Goal: Task Accomplishment & Management: Use online tool/utility

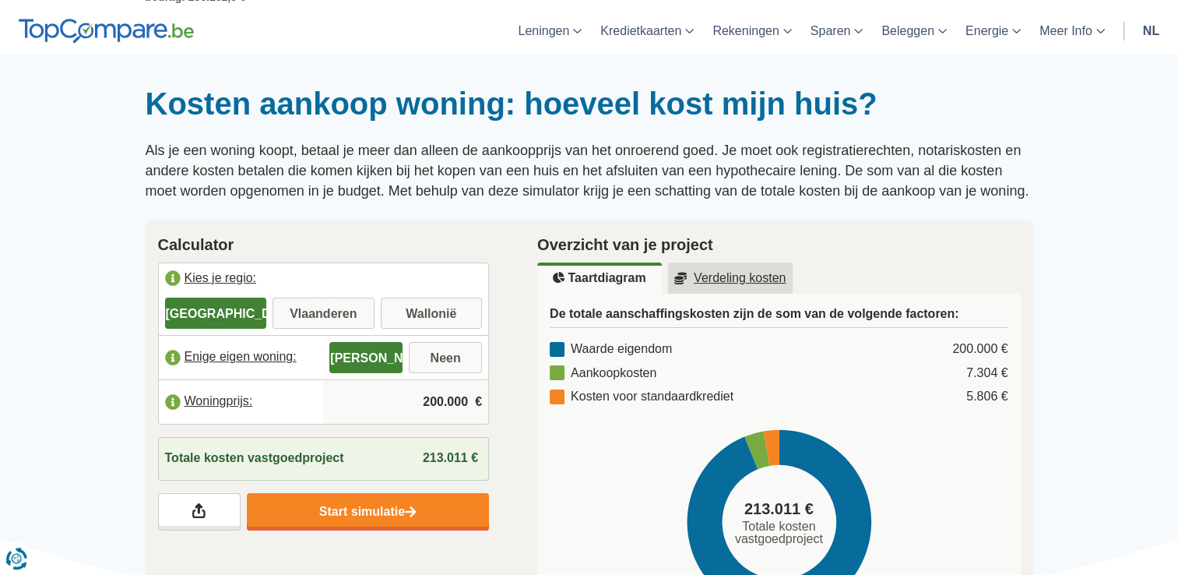
scroll to position [78, 0]
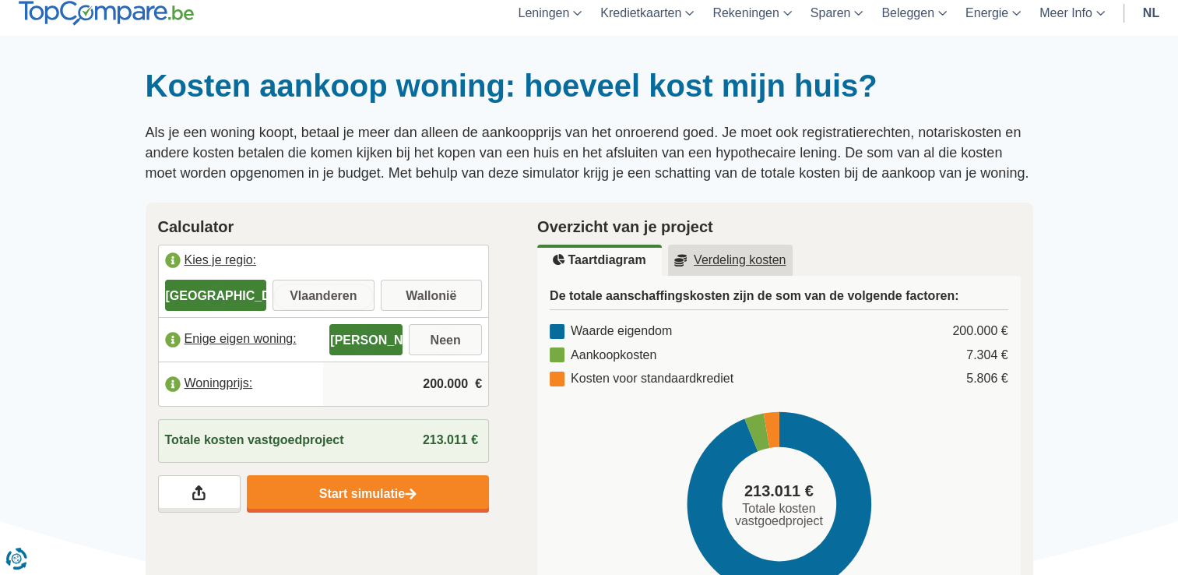
click at [348, 295] on input "Vlaanderen" at bounding box center [324, 297] width 102 height 28
radio input "true"
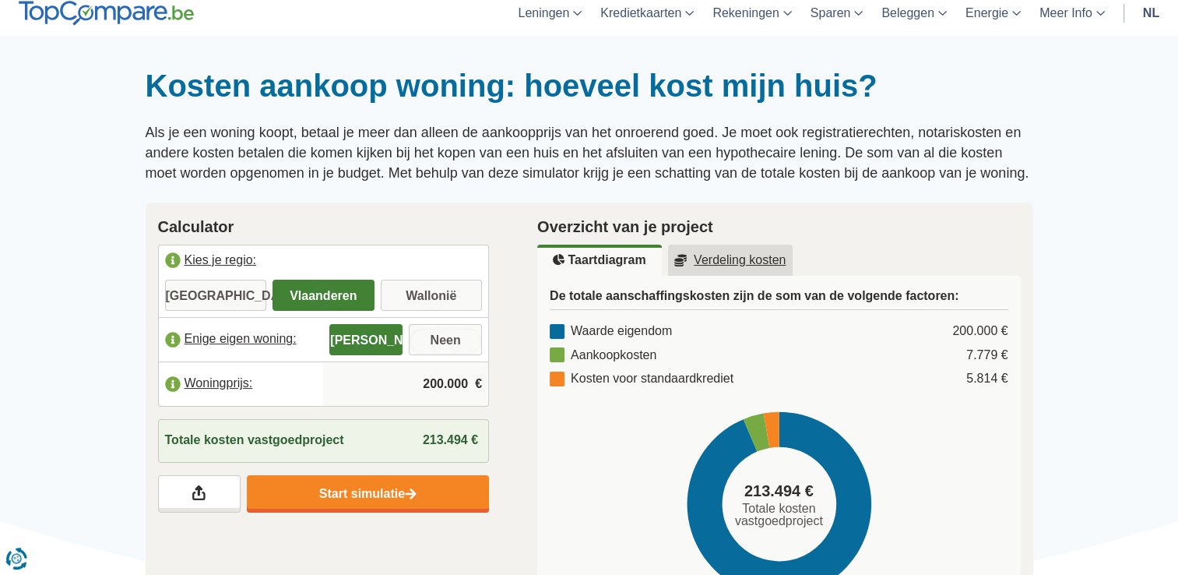
click at [455, 338] on input "Neen" at bounding box center [445, 341] width 73 height 28
radio input "true"
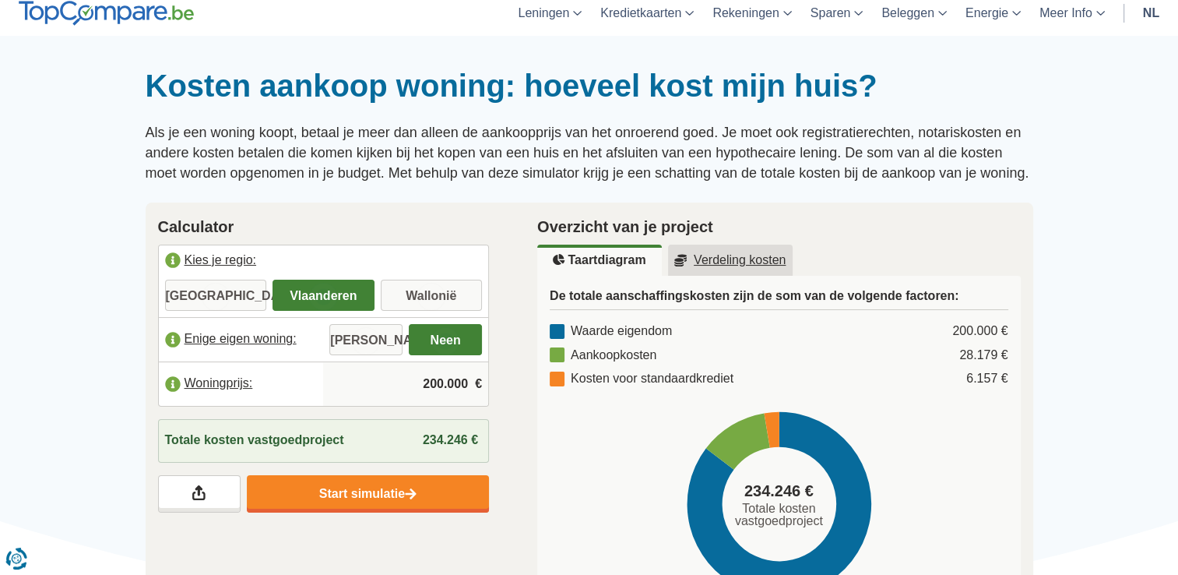
click at [449, 381] on input "200.000" at bounding box center [405, 384] width 153 height 42
click at [439, 382] on input "200.000" at bounding box center [405, 384] width 153 height 42
click at [442, 376] on input "200.000" at bounding box center [405, 384] width 153 height 42
click at [445, 377] on input "790.000" at bounding box center [405, 384] width 153 height 42
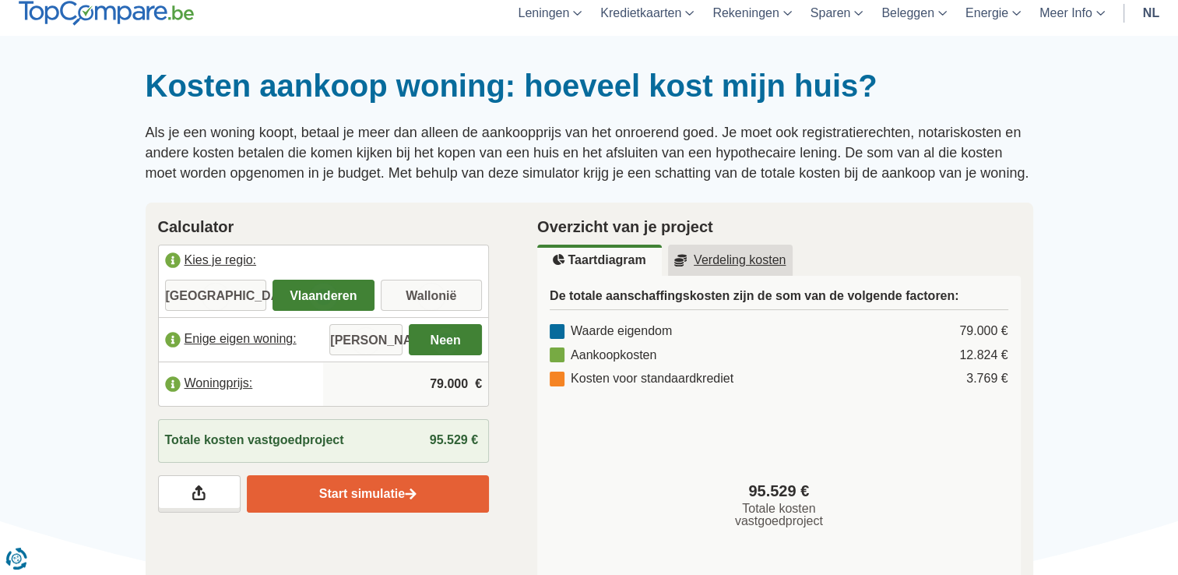
type input "79.000"
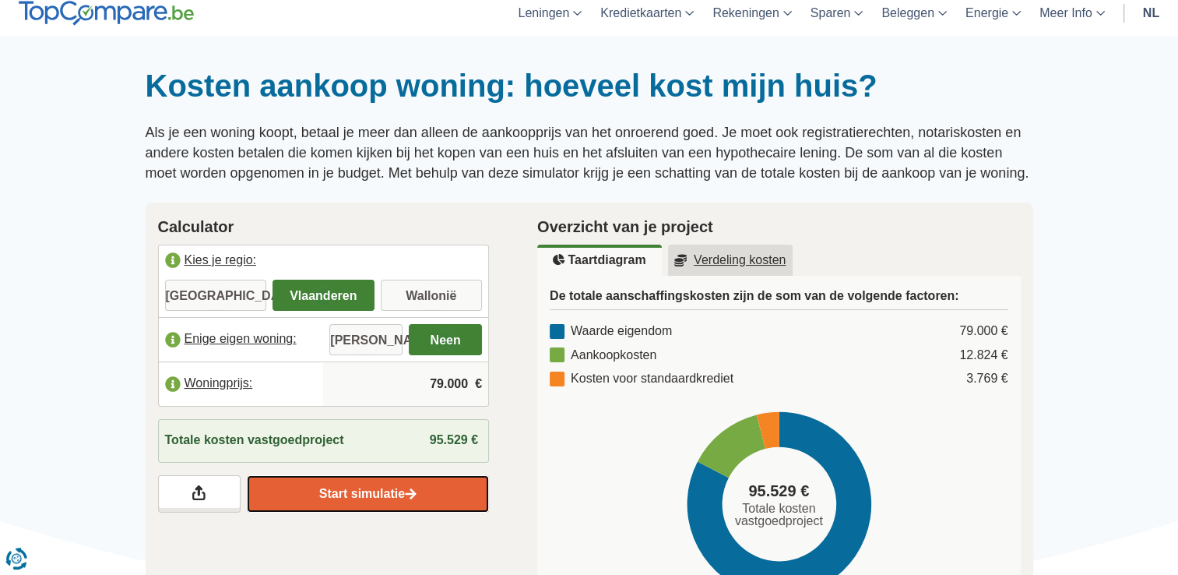
click at [381, 501] on link "Start simulatie" at bounding box center [368, 493] width 242 height 37
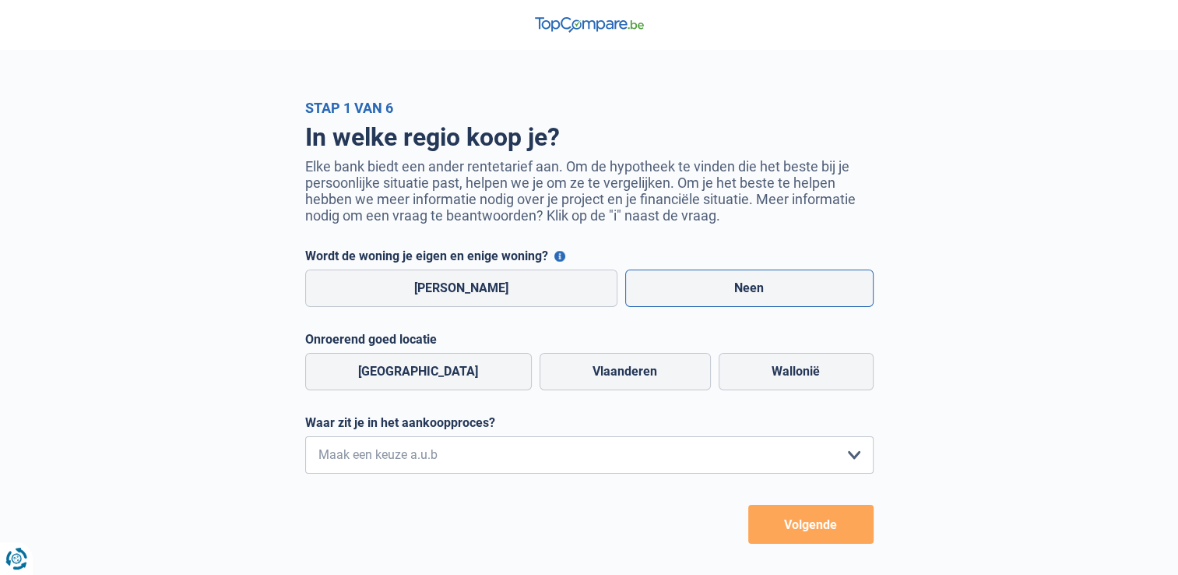
click at [694, 287] on label "Neen" at bounding box center [749, 287] width 248 height 37
click at [694, 287] on input "Neen" at bounding box center [749, 287] width 248 height 37
radio input "true"
click at [582, 378] on label "Vlaanderen" at bounding box center [625, 371] width 171 height 37
click at [582, 378] on input "Vlaanderen" at bounding box center [625, 371] width 171 height 37
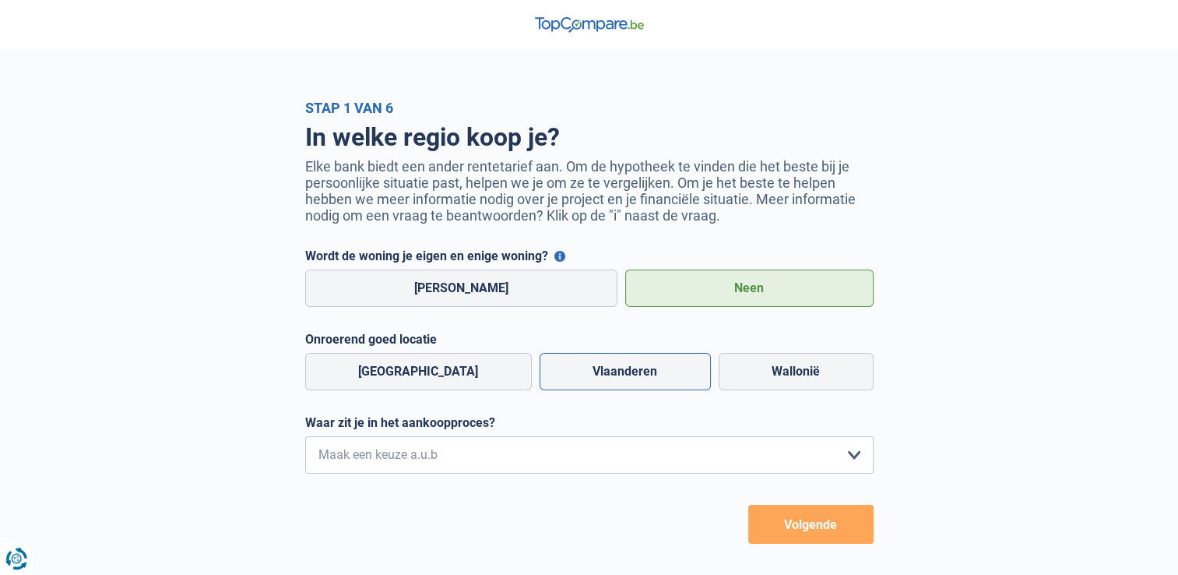
radio input "true"
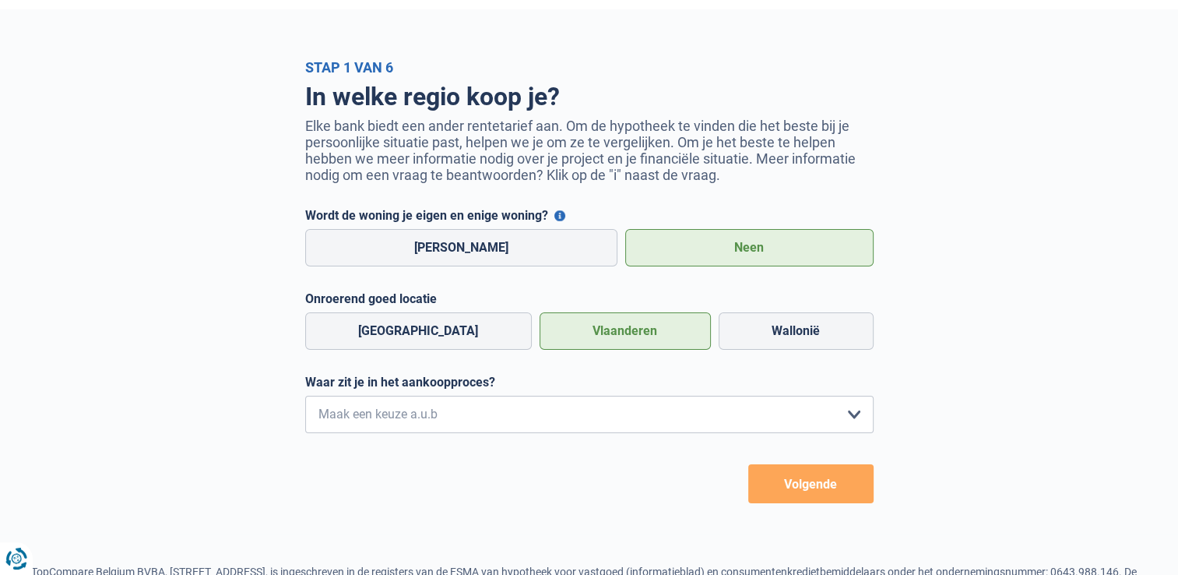
scroll to position [78, 0]
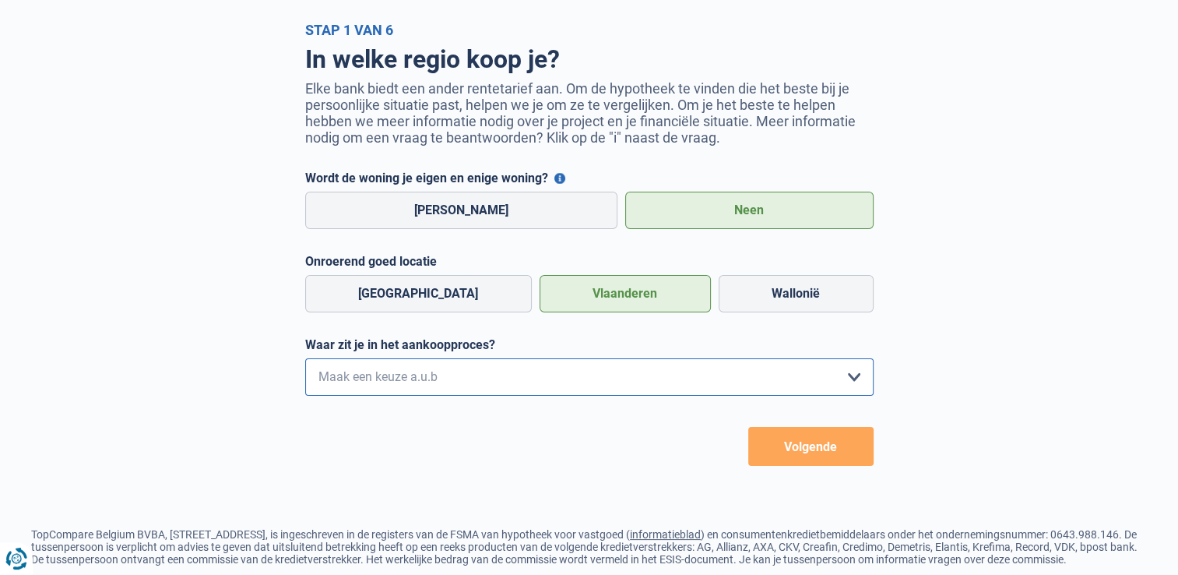
click at [857, 381] on select "Ik wil me uitsluitend informeren omdat ik op dit moment geen concrete plannen h…" at bounding box center [589, 376] width 568 height 37
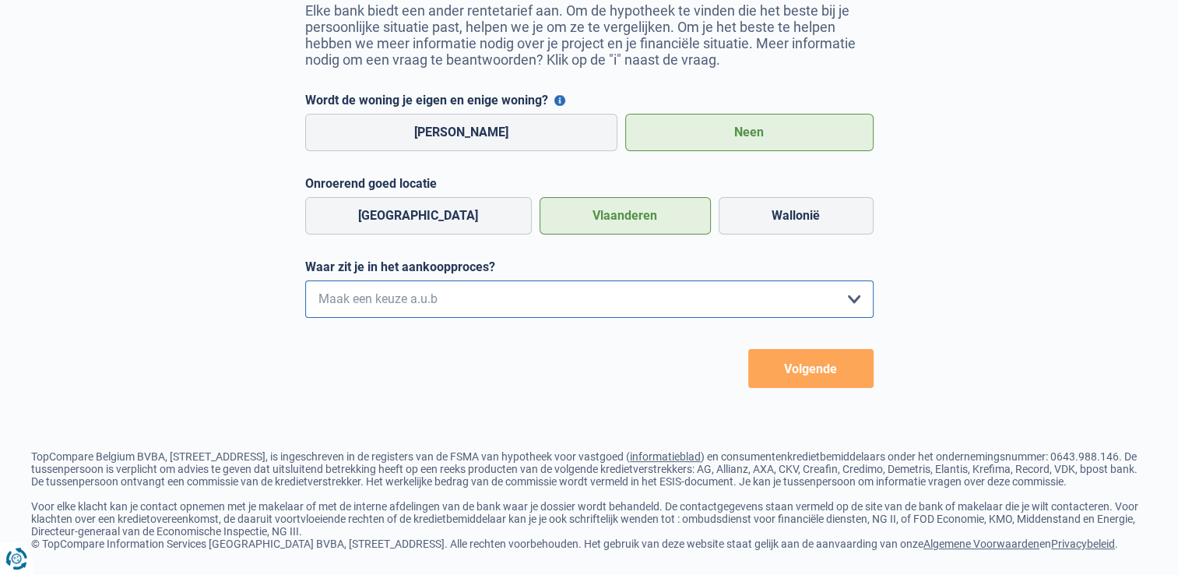
scroll to position [183, 0]
